Goal: Task Accomplishment & Management: Use online tool/utility

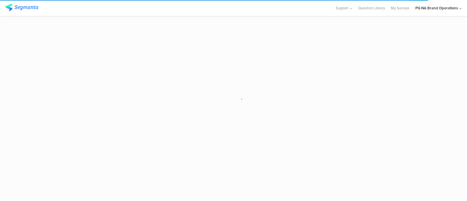
click at [448, 9] on div "PG NA Brand Operations" at bounding box center [437, 8] width 43 height 6
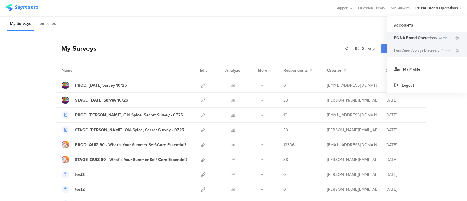
click at [425, 51] on span "FemCare- Always Discreet DE" at bounding box center [416, 51] width 45 height 6
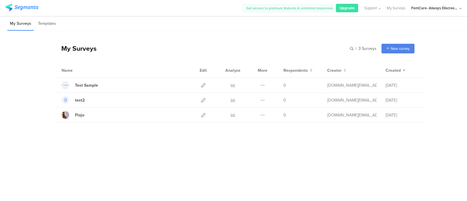
click at [437, 9] on div "FemCare- Always Discreet DE" at bounding box center [435, 8] width 47 height 6
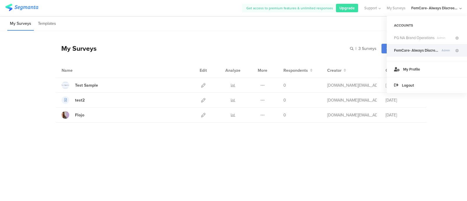
click at [424, 48] on span "FemCare- Always Discreet DE" at bounding box center [416, 51] width 45 height 6
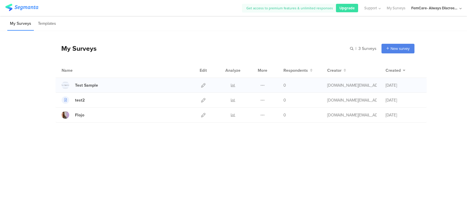
click at [269, 84] on div "Duplicate Export Delete" at bounding box center [262, 85] width 13 height 15
click at [202, 115] on icon at bounding box center [203, 115] width 4 height 4
click at [200, 102] on div at bounding box center [203, 100] width 13 height 15
click at [207, 97] on div at bounding box center [203, 100] width 13 height 15
click at [204, 99] on icon at bounding box center [203, 100] width 4 height 4
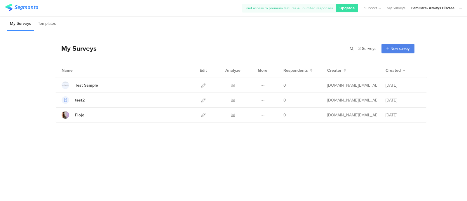
click at [423, 10] on div "FemCare- Always Discreet DE" at bounding box center [435, 8] width 47 height 6
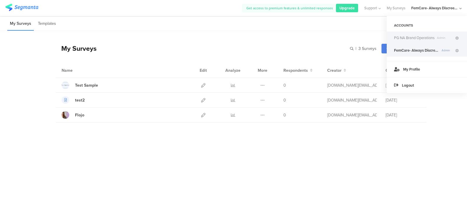
click at [415, 39] on span "PG NA Brand Operations" at bounding box center [414, 38] width 41 height 6
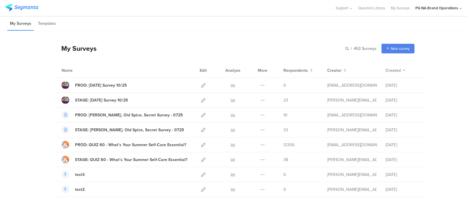
click at [390, 69] on span "Created" at bounding box center [393, 70] width 15 height 6
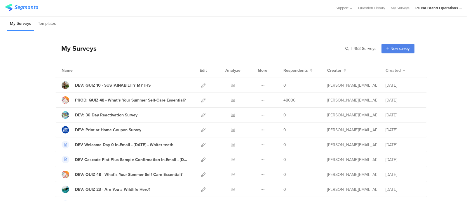
click at [390, 69] on span "Created" at bounding box center [393, 70] width 15 height 6
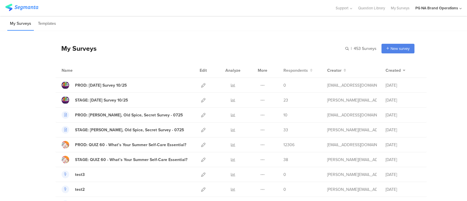
click at [291, 70] on span "Respondents" at bounding box center [296, 70] width 25 height 6
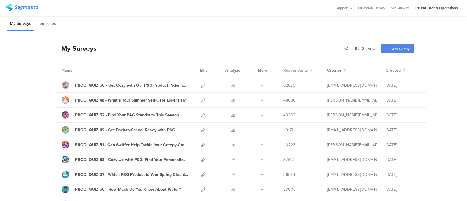
click at [291, 70] on span "Respondents" at bounding box center [296, 70] width 25 height 6
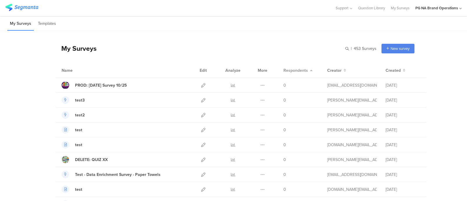
click at [291, 70] on span "Respondents" at bounding box center [296, 70] width 25 height 6
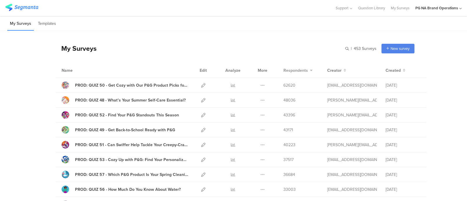
scroll to position [680, 0]
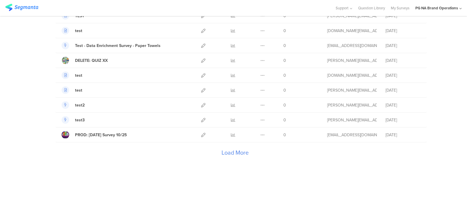
click at [221, 149] on div "Load More" at bounding box center [235, 154] width 359 height 23
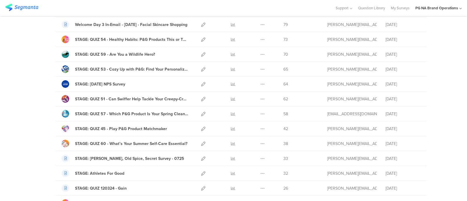
scroll to position [0, 0]
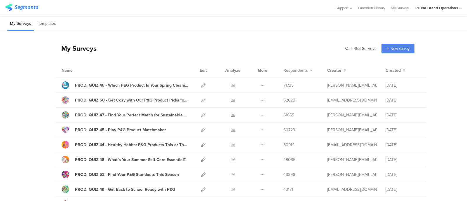
click at [293, 70] on span "Respondents" at bounding box center [296, 70] width 25 height 6
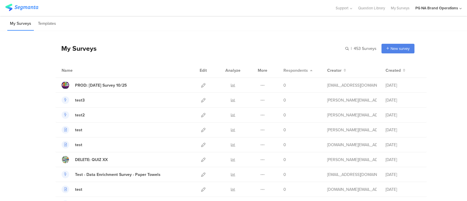
click at [293, 70] on span "Respondents" at bounding box center [296, 70] width 25 height 6
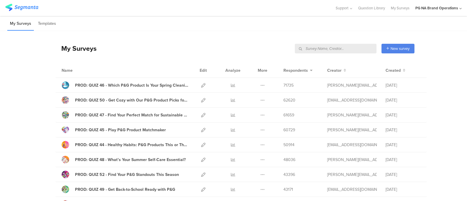
click at [344, 51] on input "text" at bounding box center [336, 49] width 82 height 10
type input "p"
type input "PROD:"
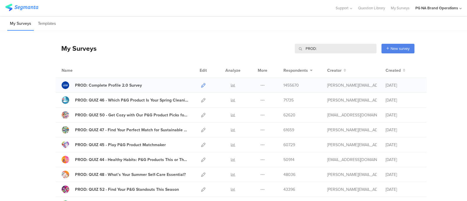
click at [201, 89] on link at bounding box center [203, 85] width 4 height 15
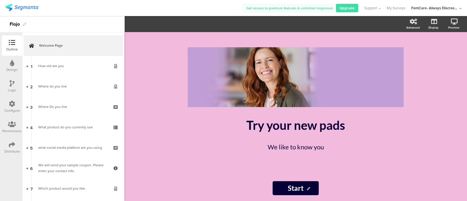
click at [15, 110] on div "Configure" at bounding box center [11, 110] width 15 height 5
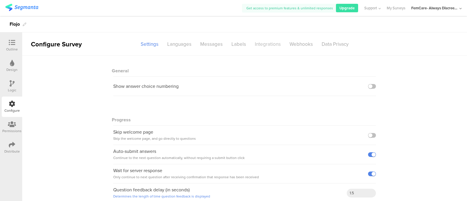
click at [269, 41] on div "Integrations" at bounding box center [268, 44] width 35 height 10
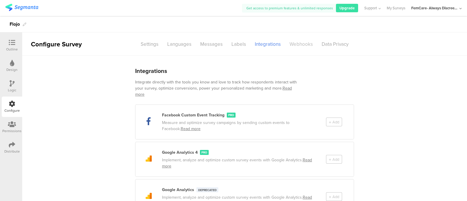
click at [295, 47] on div "Webhooks" at bounding box center [301, 44] width 32 height 10
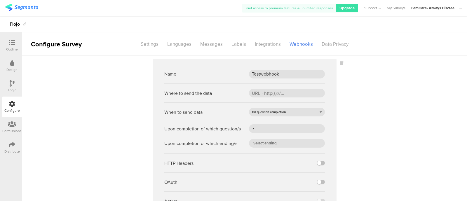
click at [16, 91] on div "Logic" at bounding box center [12, 90] width 8 height 5
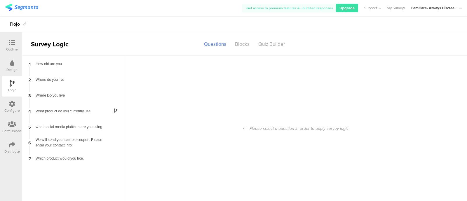
click at [17, 69] on div "Design" at bounding box center [11, 69] width 11 height 5
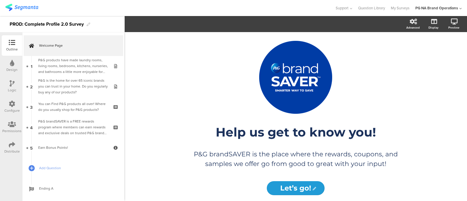
click at [16, 101] on div "Configure" at bounding box center [12, 107] width 20 height 20
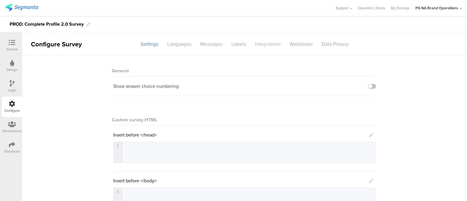
click at [270, 46] on div "Integrations" at bounding box center [268, 44] width 35 height 10
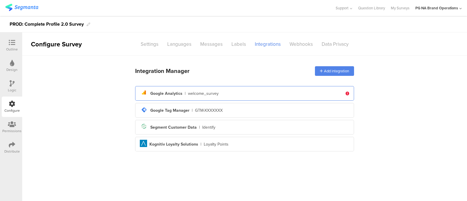
click at [206, 93] on div "welcome_survey" at bounding box center [203, 94] width 31 height 6
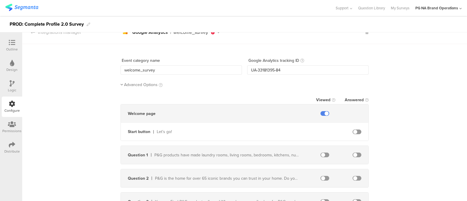
scroll to position [2, 0]
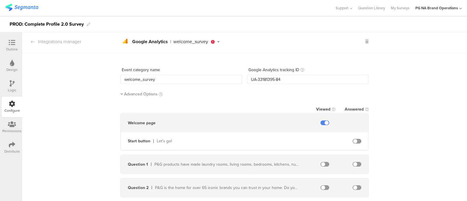
click at [358, 139] on span at bounding box center [357, 141] width 9 height 5
click at [355, 139] on span at bounding box center [357, 141] width 9 height 5
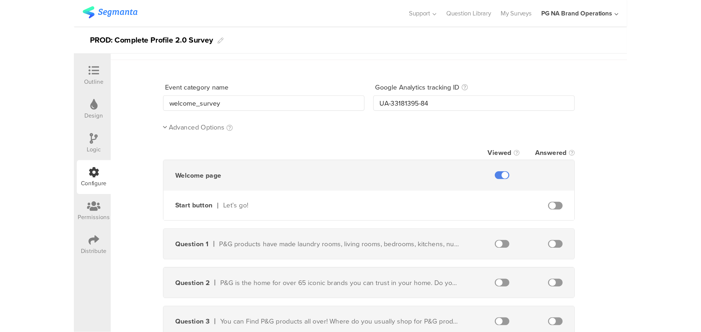
scroll to position [20, 0]
